Goal: Information Seeking & Learning: Learn about a topic

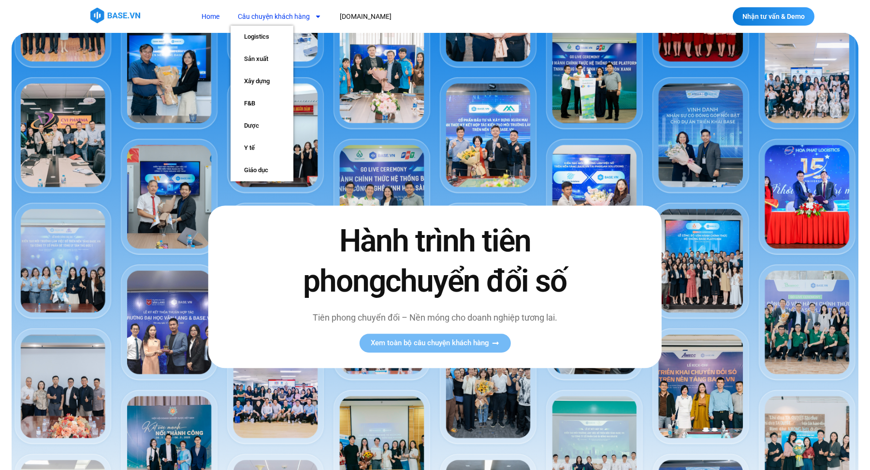
click at [285, 16] on link "Câu chuyện khách hàng" at bounding box center [280, 17] width 98 height 18
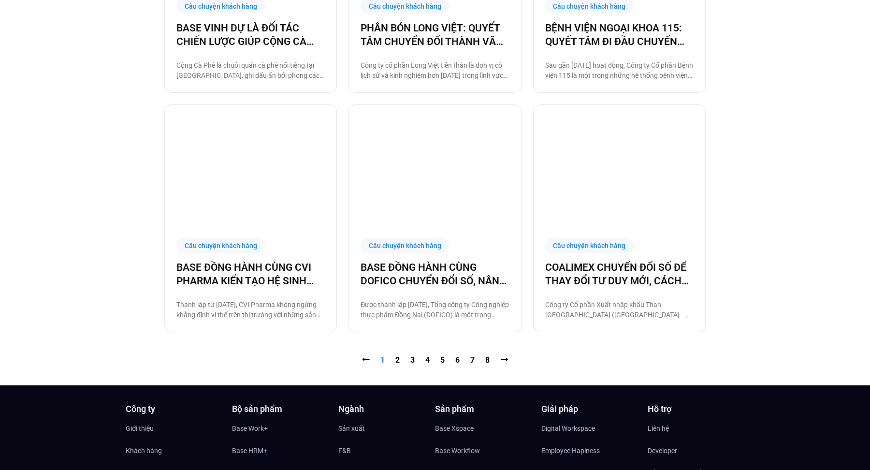
scroll to position [1013, 0]
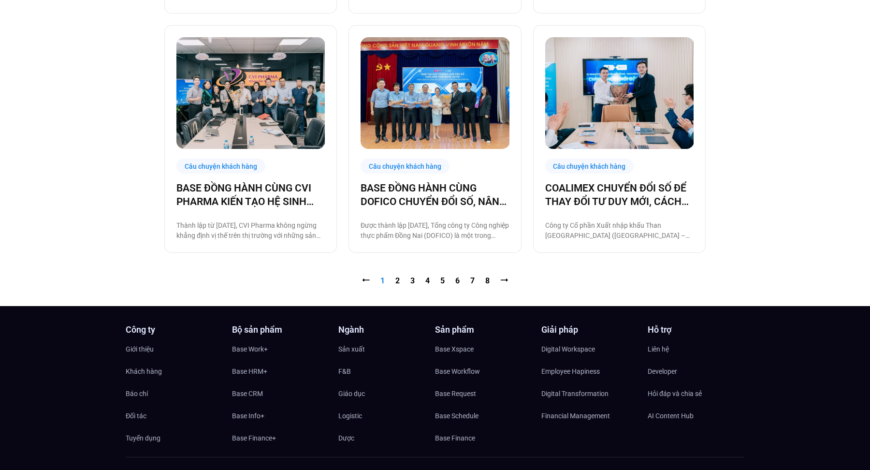
click at [395, 280] on nav "⭠ Trang 1 Trang 2 Trang 3 Trang 4 Trang 5 Trang 6 Trang 7 Trang 8 ⭢" at bounding box center [435, 281] width 542 height 12
click at [396, 280] on link "Trang 2" at bounding box center [397, 280] width 4 height 9
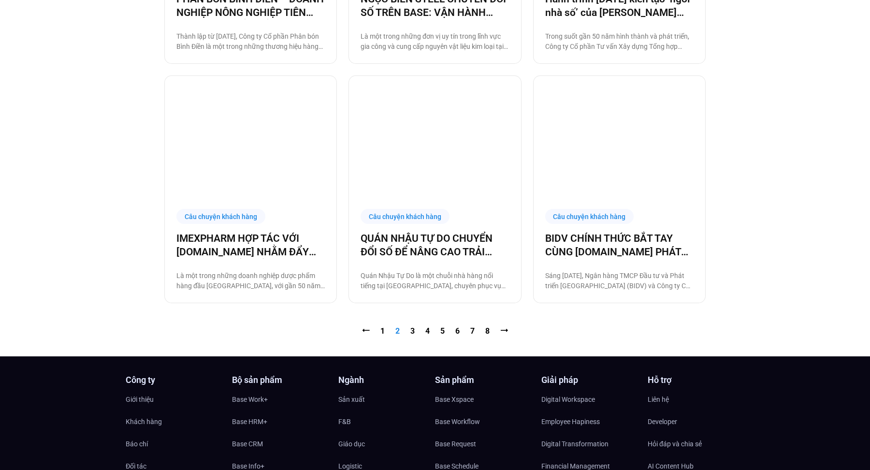
scroll to position [1167, 0]
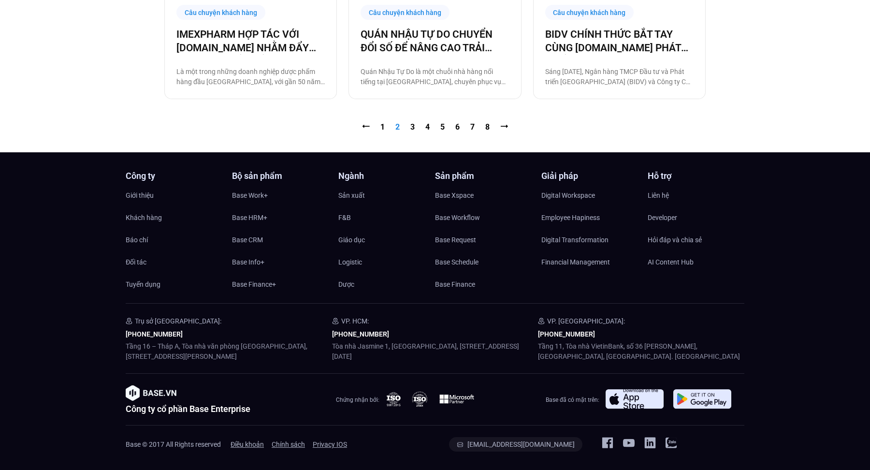
click at [409, 128] on nav "⭠ Trang 1 Trang 2 Trang 3 Trang 4 Trang 5 Trang 6 Trang 7 Trang 8 ⭢" at bounding box center [435, 127] width 542 height 12
click at [410, 127] on link "Trang 3" at bounding box center [412, 126] width 4 height 9
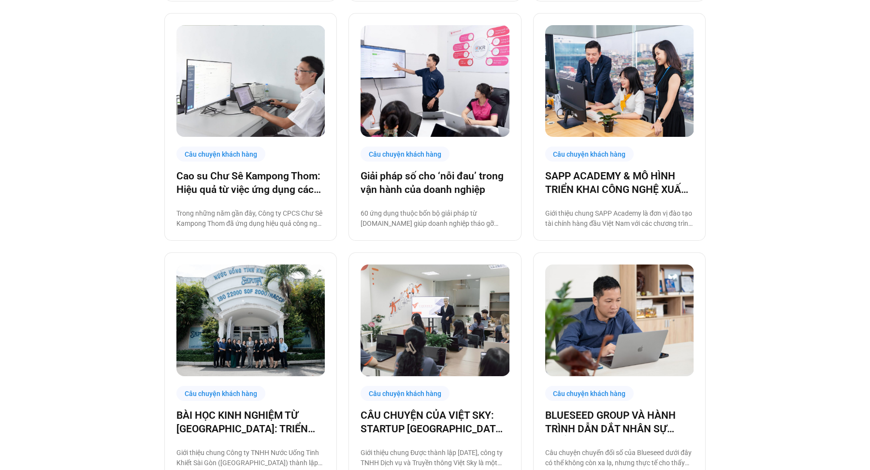
scroll to position [848, 0]
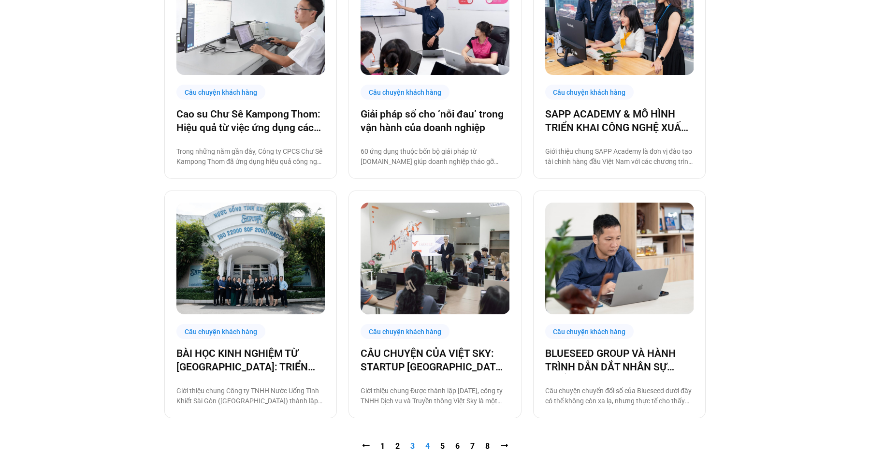
click at [426, 447] on link "Trang 4" at bounding box center [427, 445] width 4 height 9
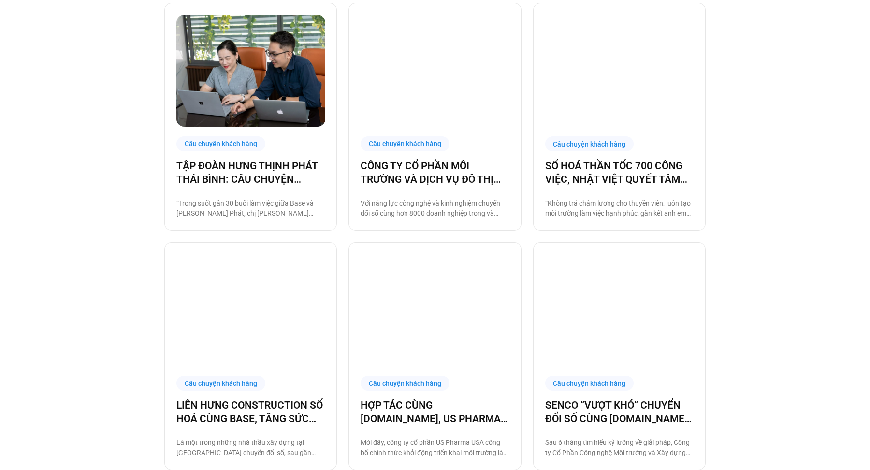
scroll to position [329, 0]
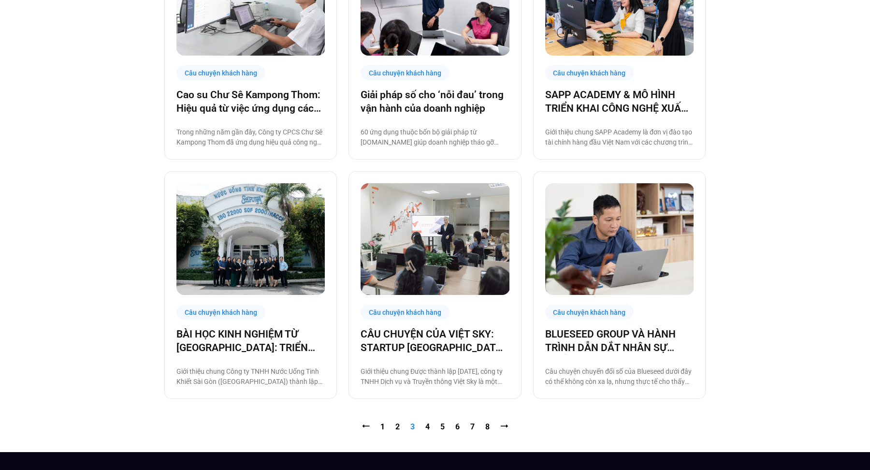
scroll to position [980, 0]
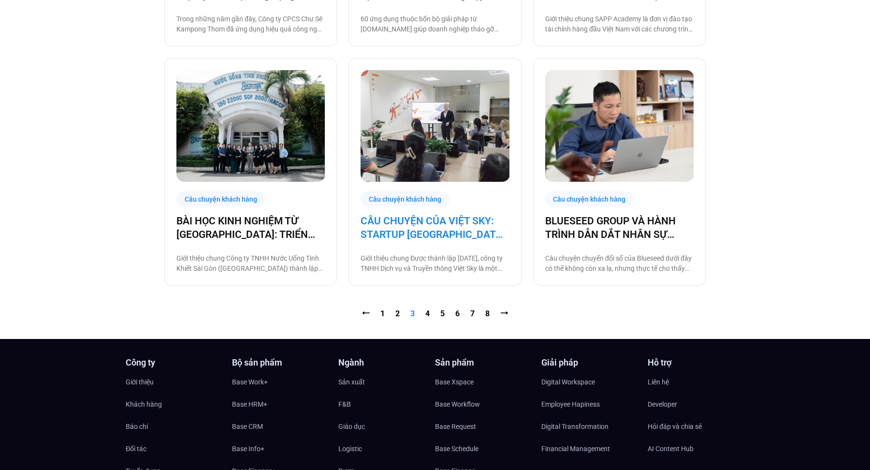
click at [447, 232] on link "CÂU CHUYỆN CỦA VIỆT SKY: STARTUP [GEOGRAPHIC_DATA] SỐ HOÁ NGAY TỪ KHI CHỈ CÓ 5 …" at bounding box center [435, 227] width 148 height 27
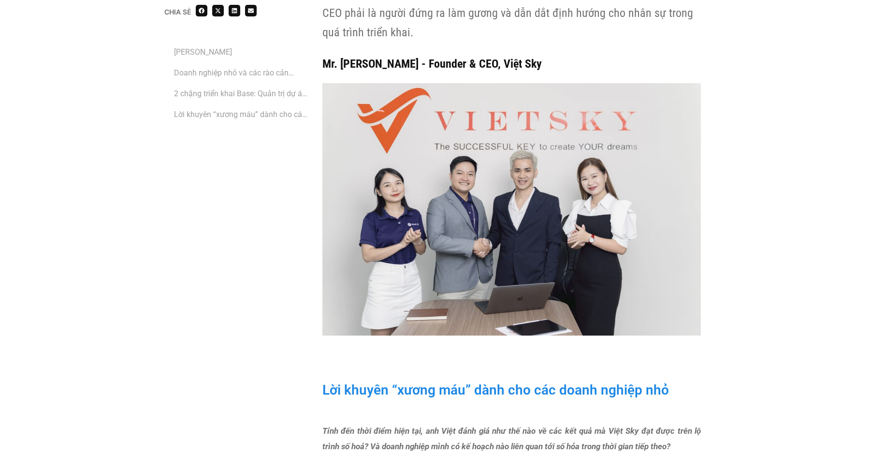
scroll to position [3450, 0]
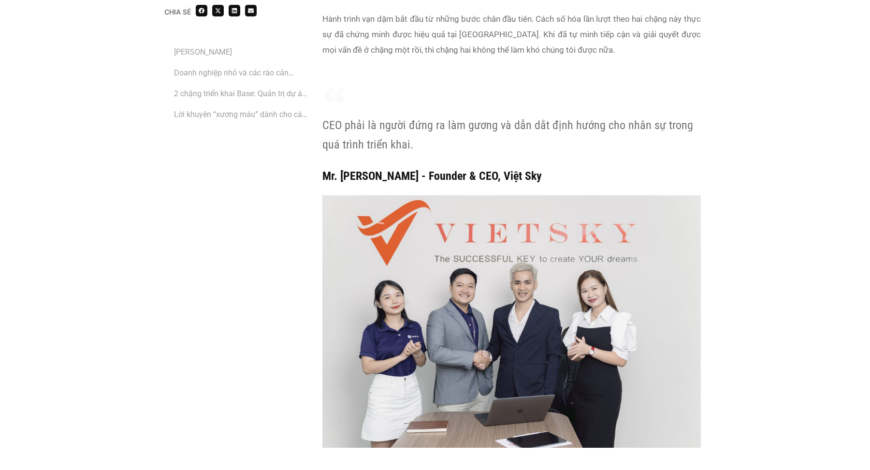
click at [521, 278] on img at bounding box center [511, 321] width 379 height 252
drag, startPoint x: 418, startPoint y: 177, endPoint x: 337, endPoint y: 178, distance: 81.7
click at [337, 178] on cite "Mr. [PERSON_NAME] - Founder & CEO, Việt Sky" at bounding box center [432, 175] width 220 height 19
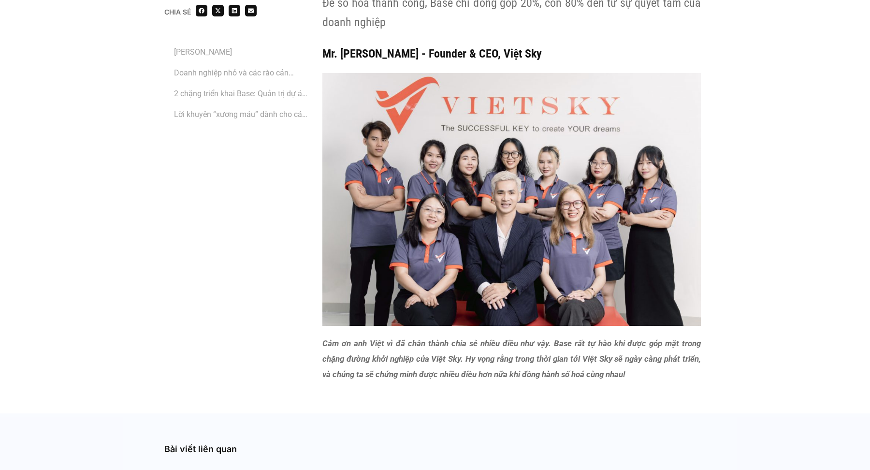
scroll to position [4749, 0]
